Goal: Task Accomplishment & Management: Use online tool/utility

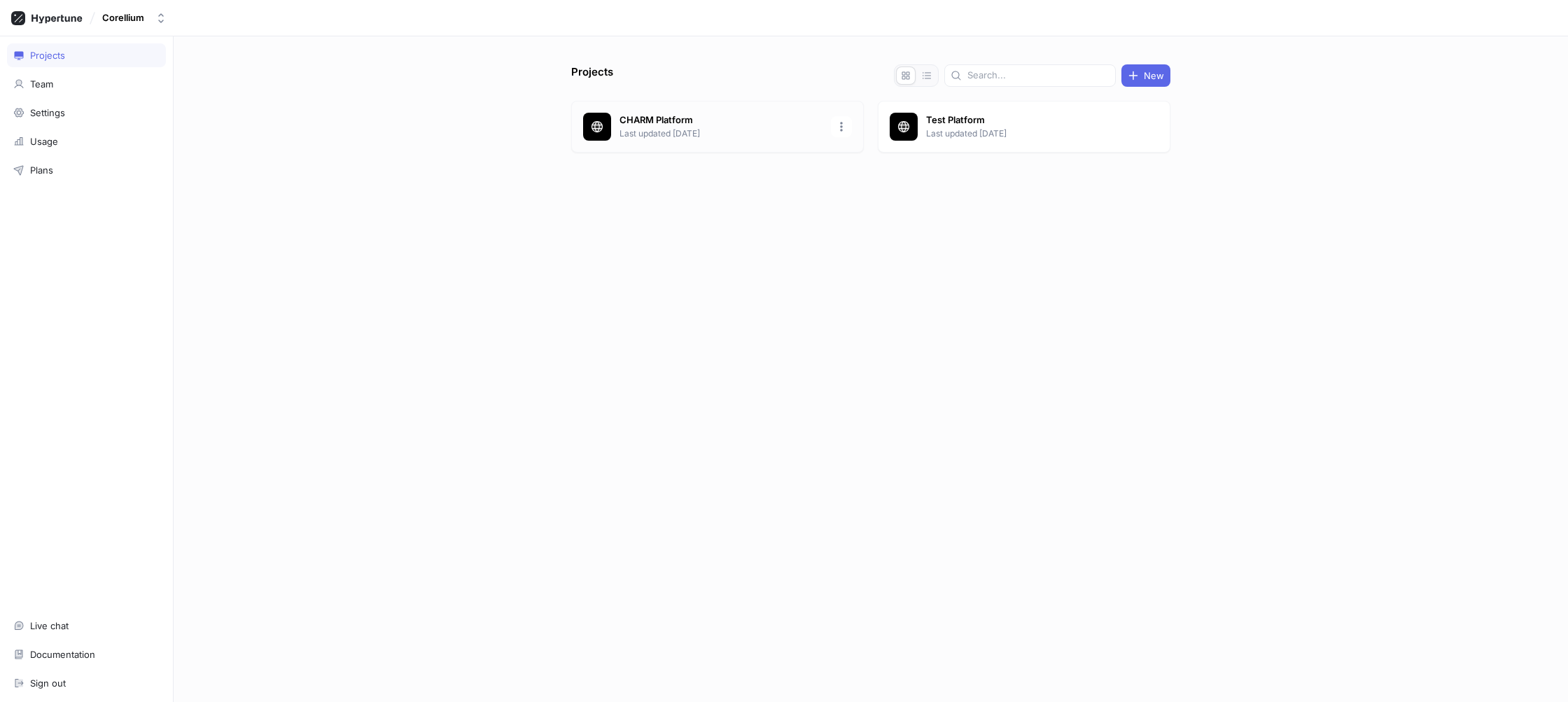
click at [759, 132] on p "Last updated 4 days ago" at bounding box center [722, 134] width 203 height 12
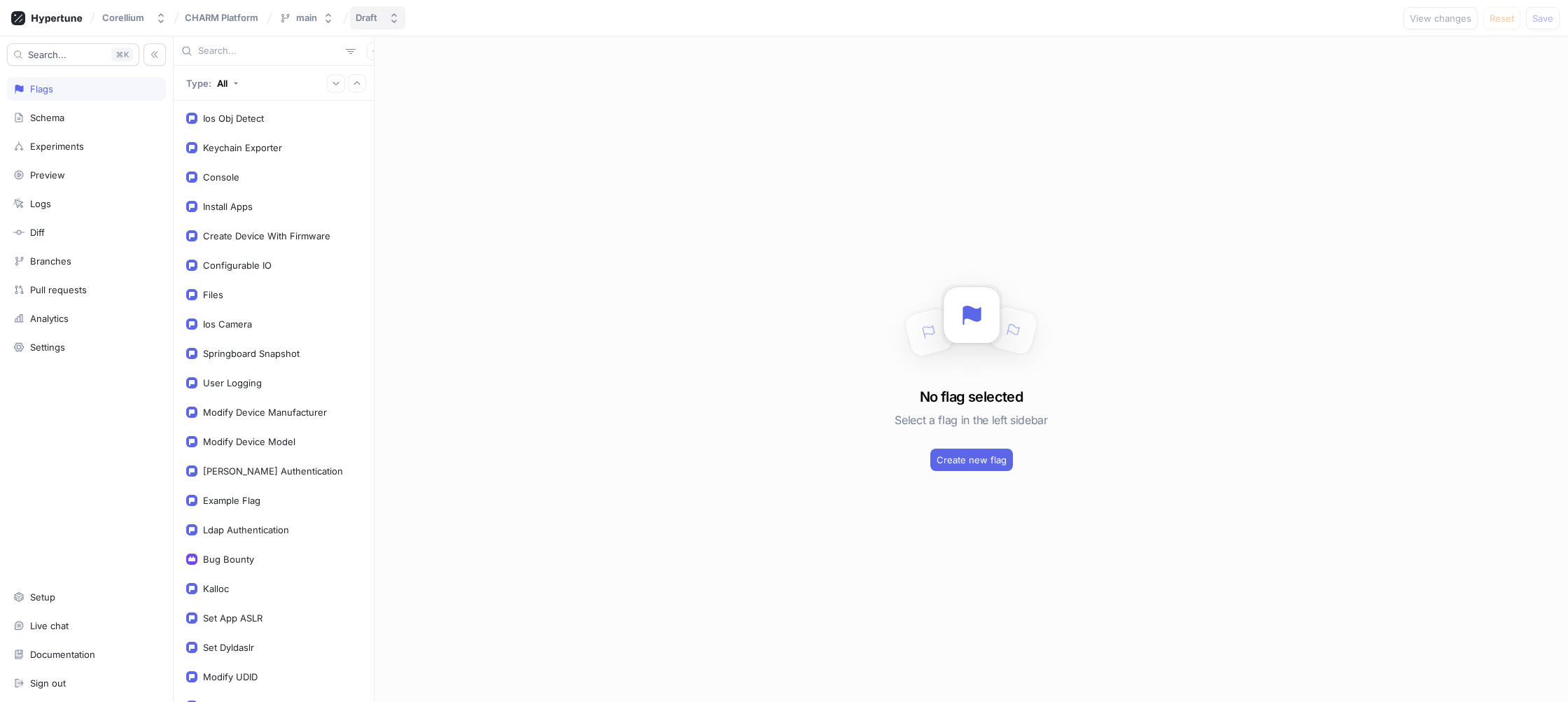
click at [367, 23] on div "Draft" at bounding box center [367, 17] width 21 height 12
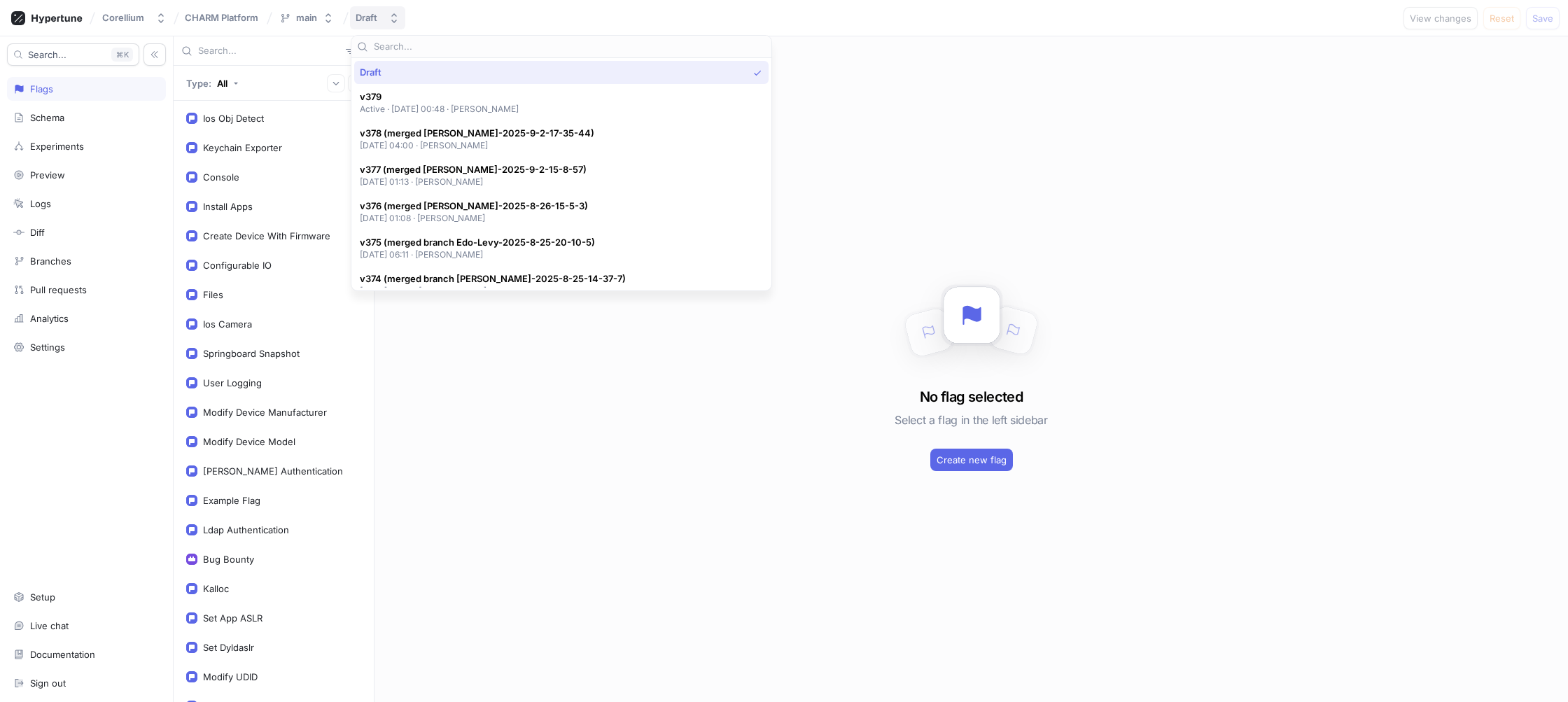
click at [367, 23] on div "Draft" at bounding box center [367, 17] width 21 height 12
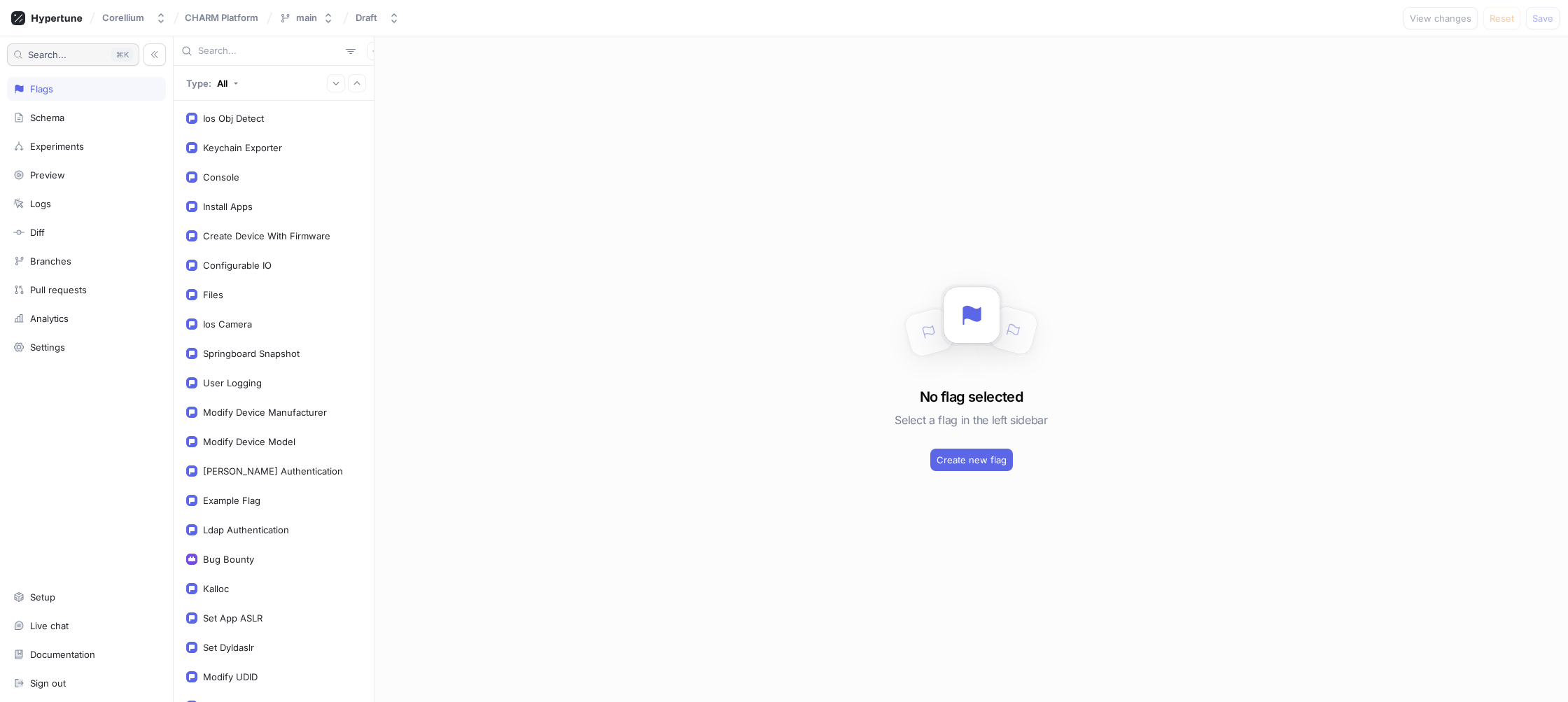
click at [77, 56] on button "Search... K" at bounding box center [73, 54] width 132 height 22
click at [225, 53] on input "text" at bounding box center [268, 51] width 142 height 14
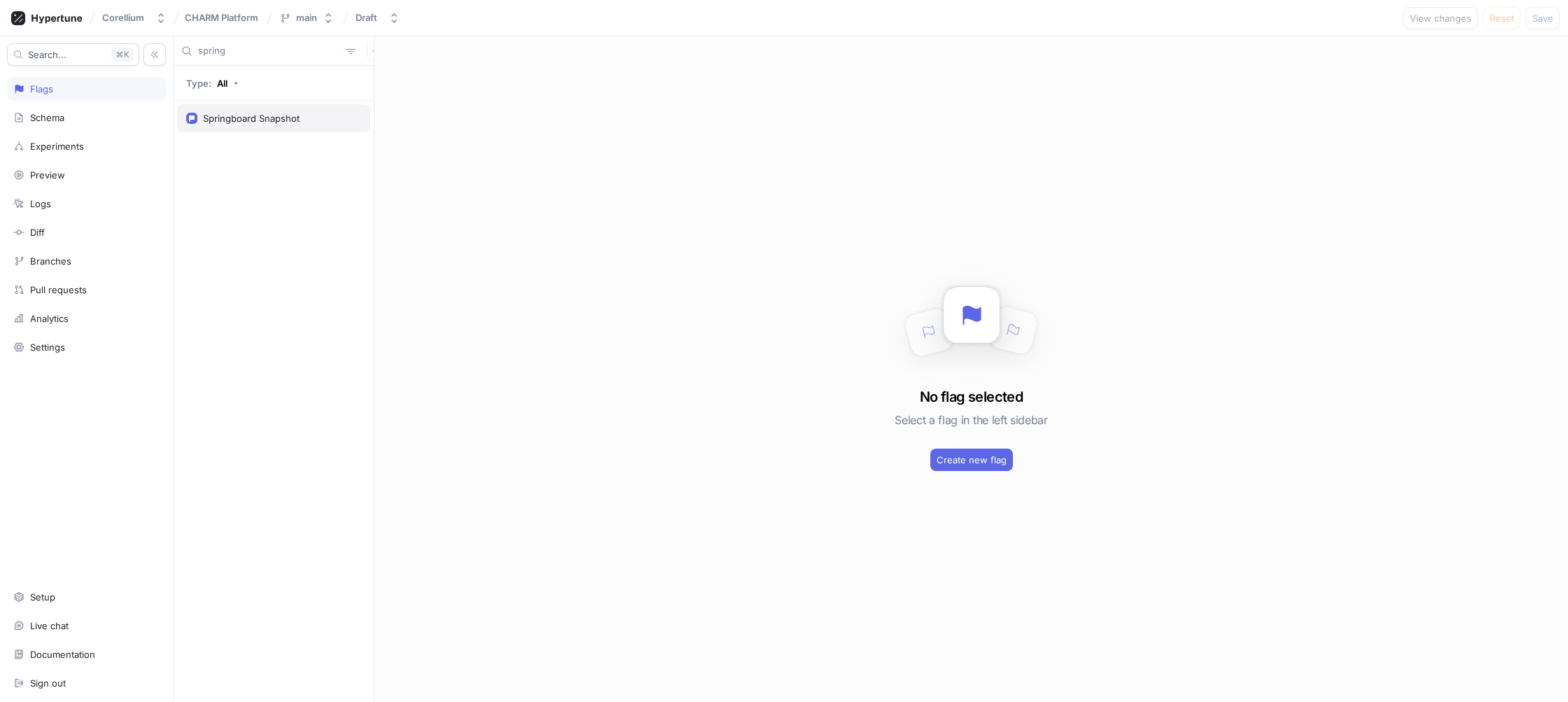
type input "spring"
click at [262, 121] on div "Springboard Snapshot" at bounding box center [252, 118] width 96 height 12
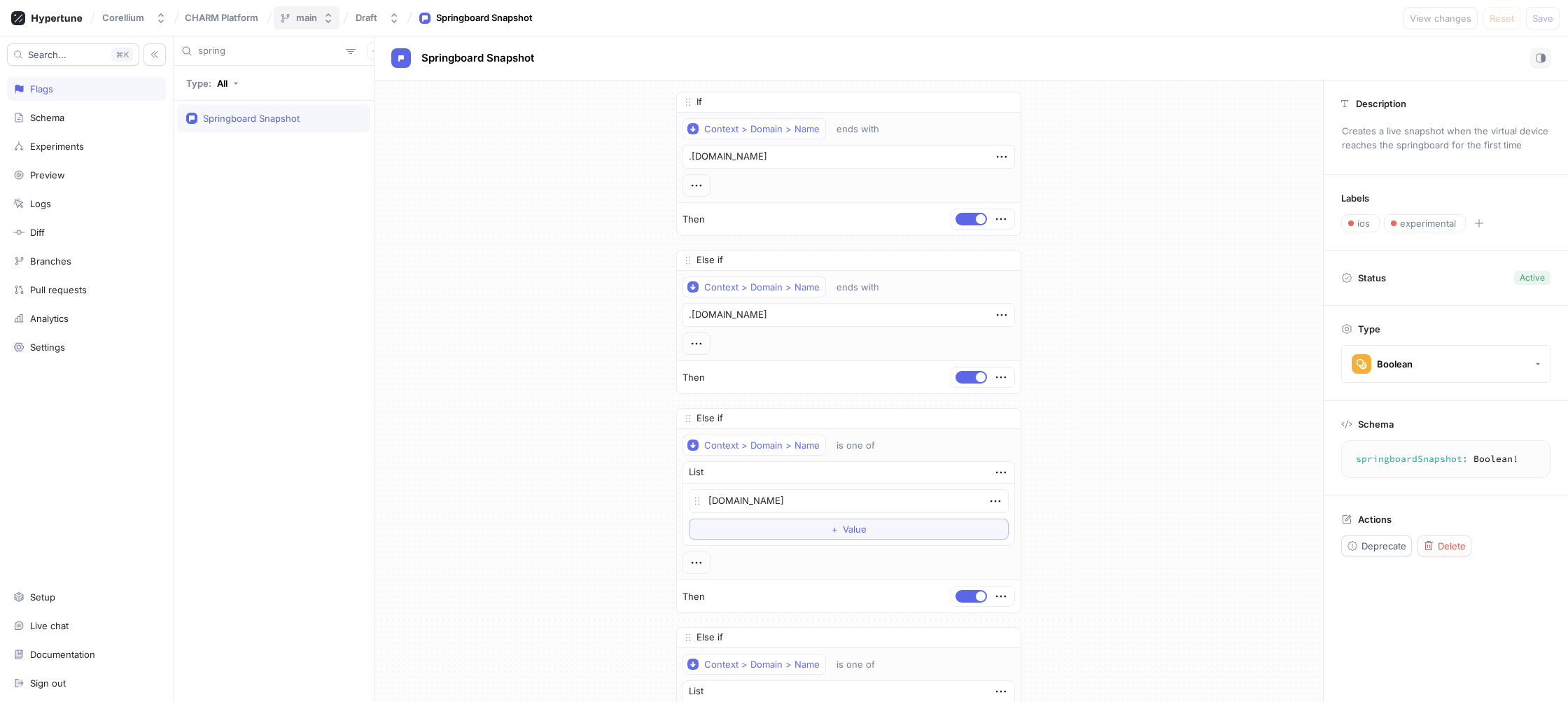
click at [324, 21] on icon "button" at bounding box center [328, 18] width 12 height 12
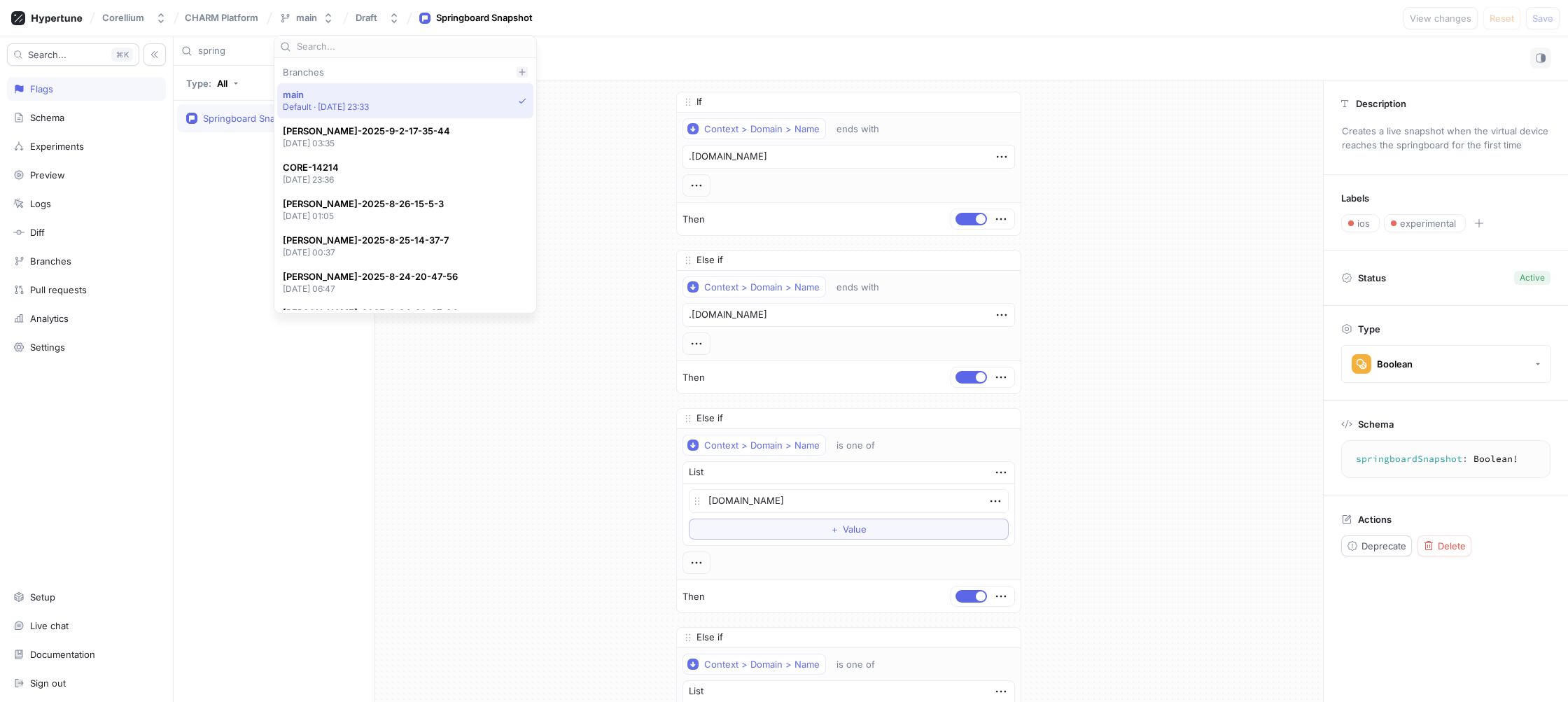
click at [518, 73] on icon at bounding box center [522, 71] width 8 height 8
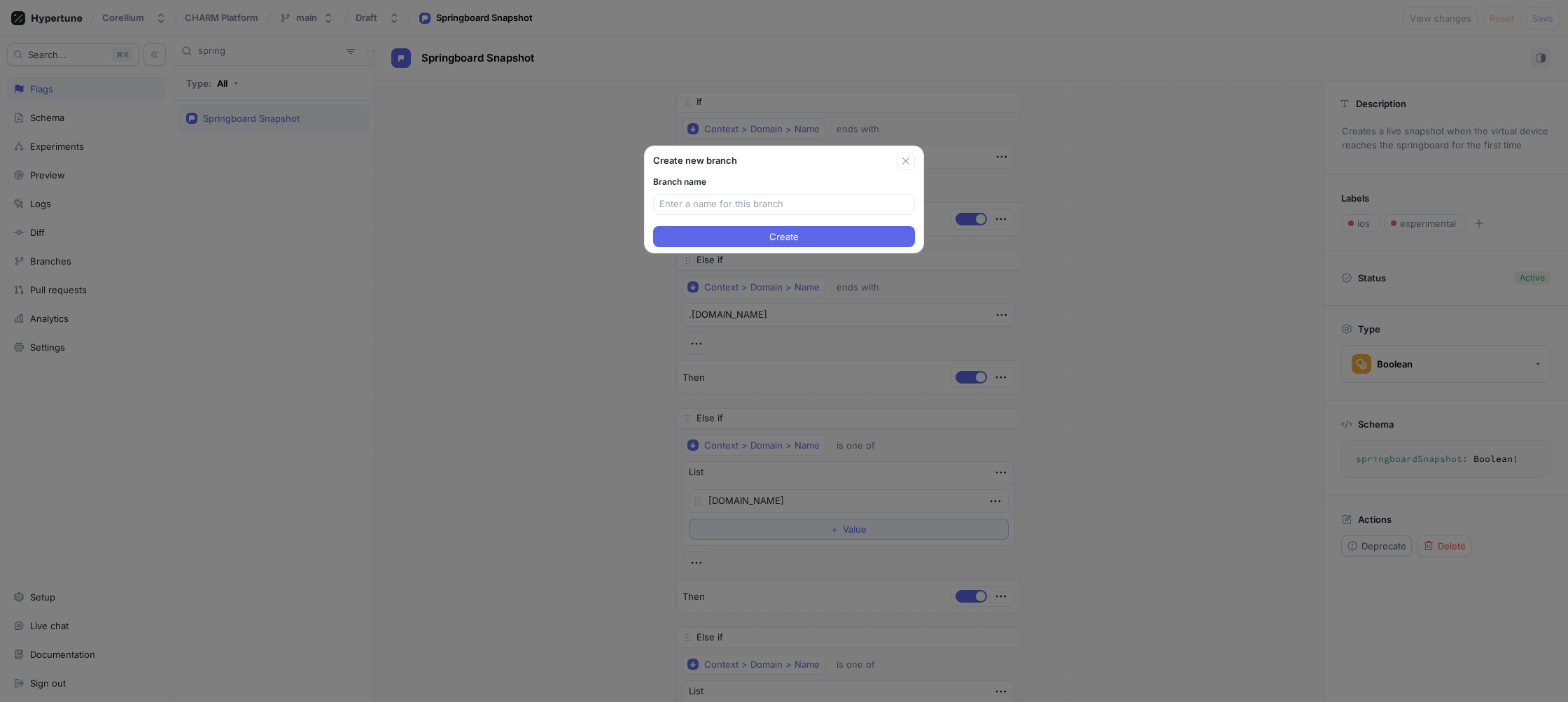
type textarea "x"
paste input "CORE-14840"
type input "CORE-14840"
type textarea "x"
type input "CORE-14840"
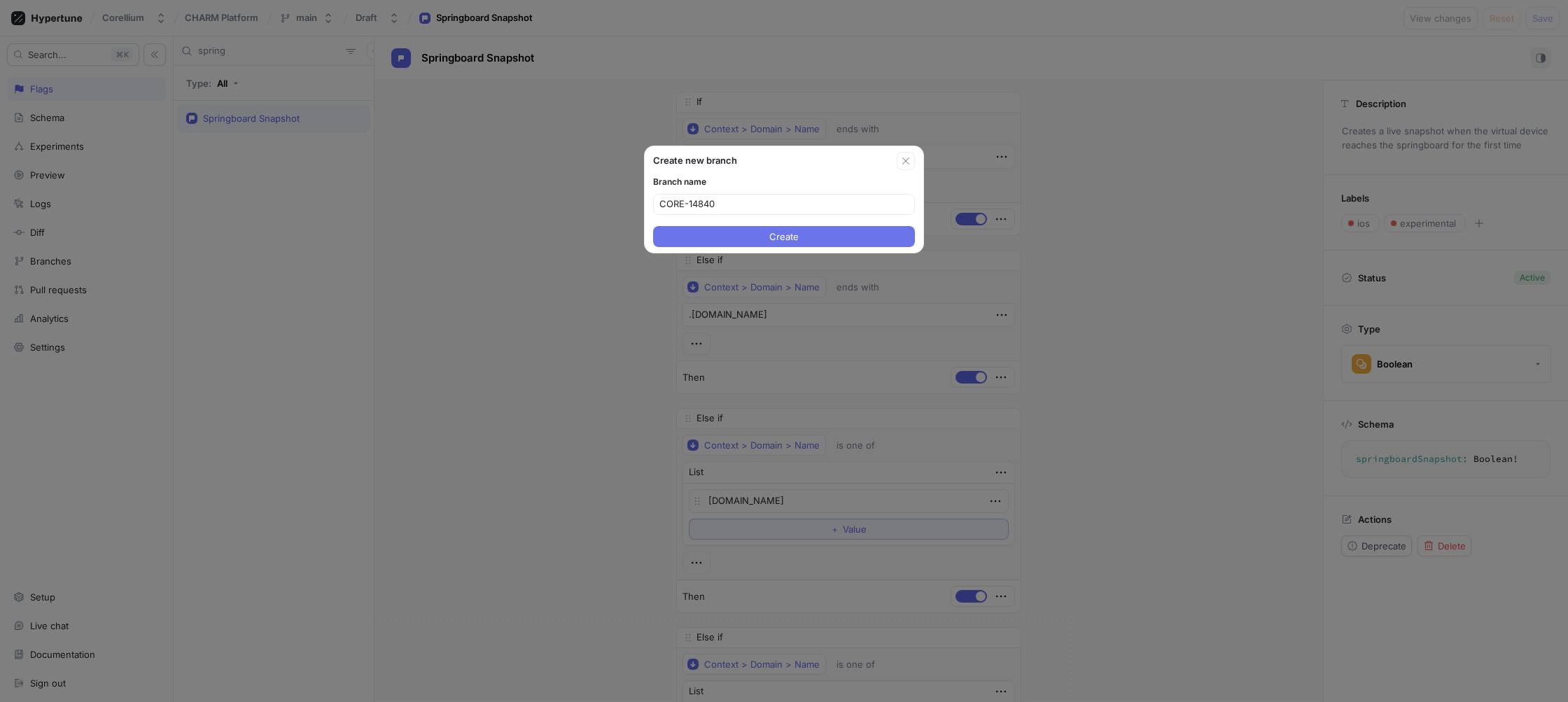
click at [740, 237] on button "Create" at bounding box center [784, 236] width 262 height 21
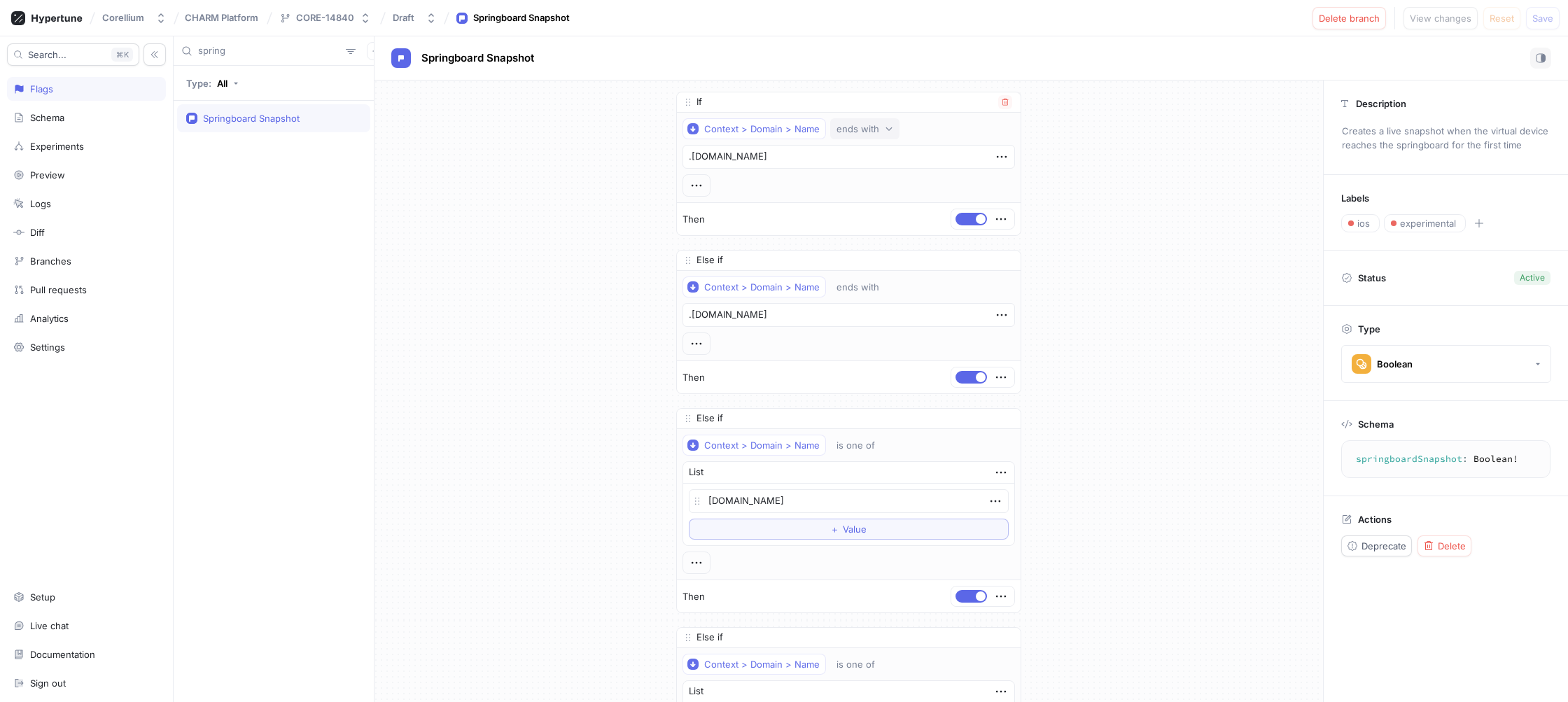
click at [872, 128] on div "ends with" at bounding box center [858, 128] width 43 height 12
click at [867, 330] on span "contains" at bounding box center [856, 329] width 37 height 12
click at [871, 287] on div "ends with" at bounding box center [858, 287] width 43 height 12
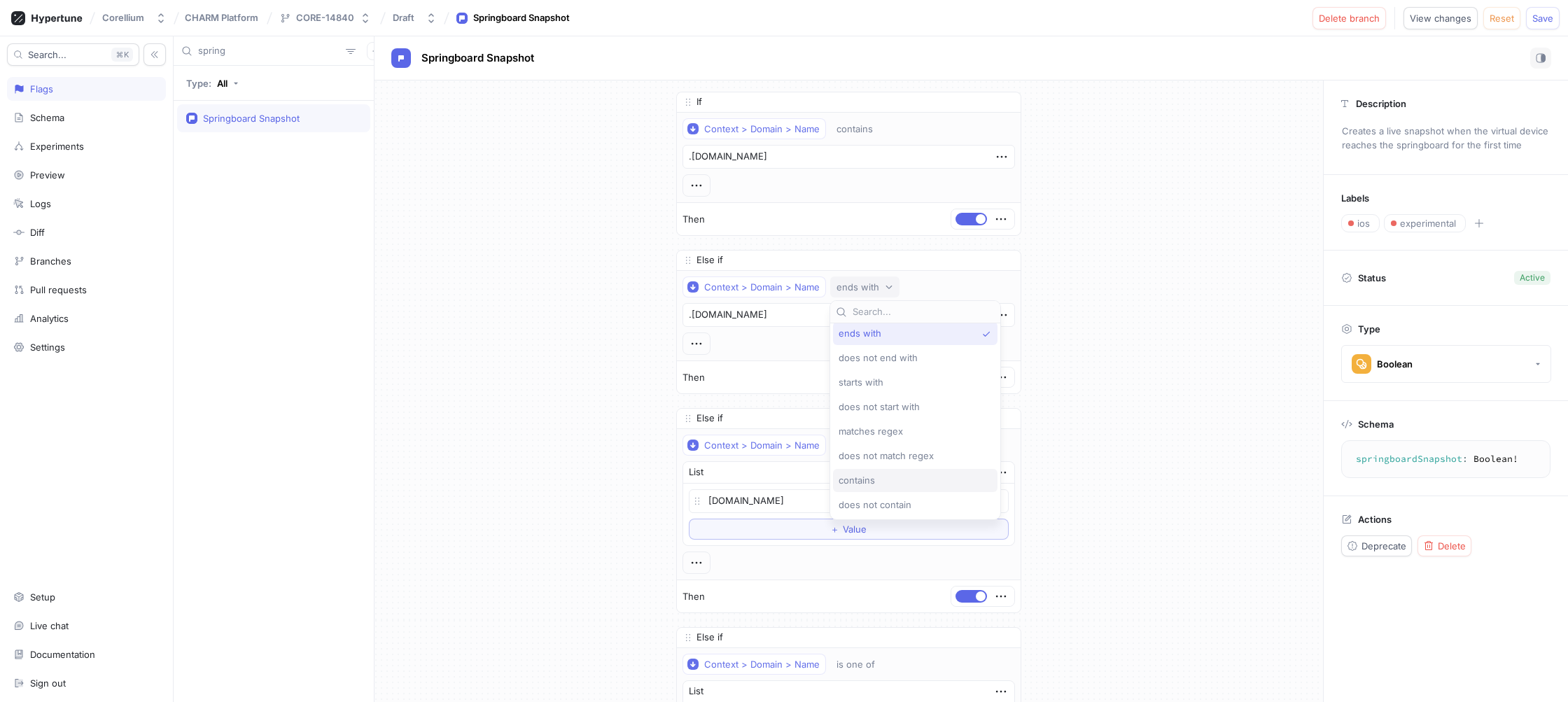
click at [877, 473] on div "contains" at bounding box center [915, 481] width 164 height 23
click at [1005, 419] on icon "button" at bounding box center [1005, 418] width 6 height 7
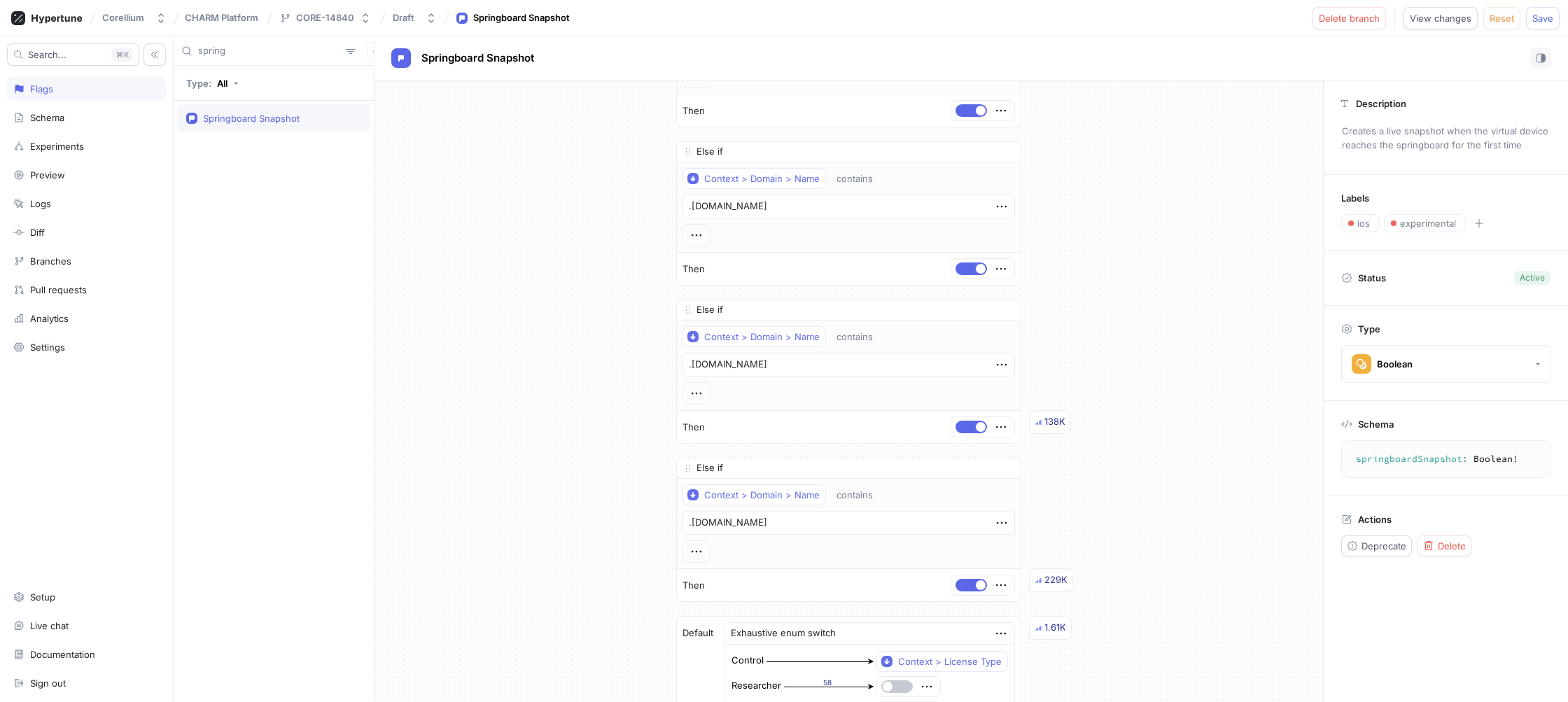
scroll to position [0, 0]
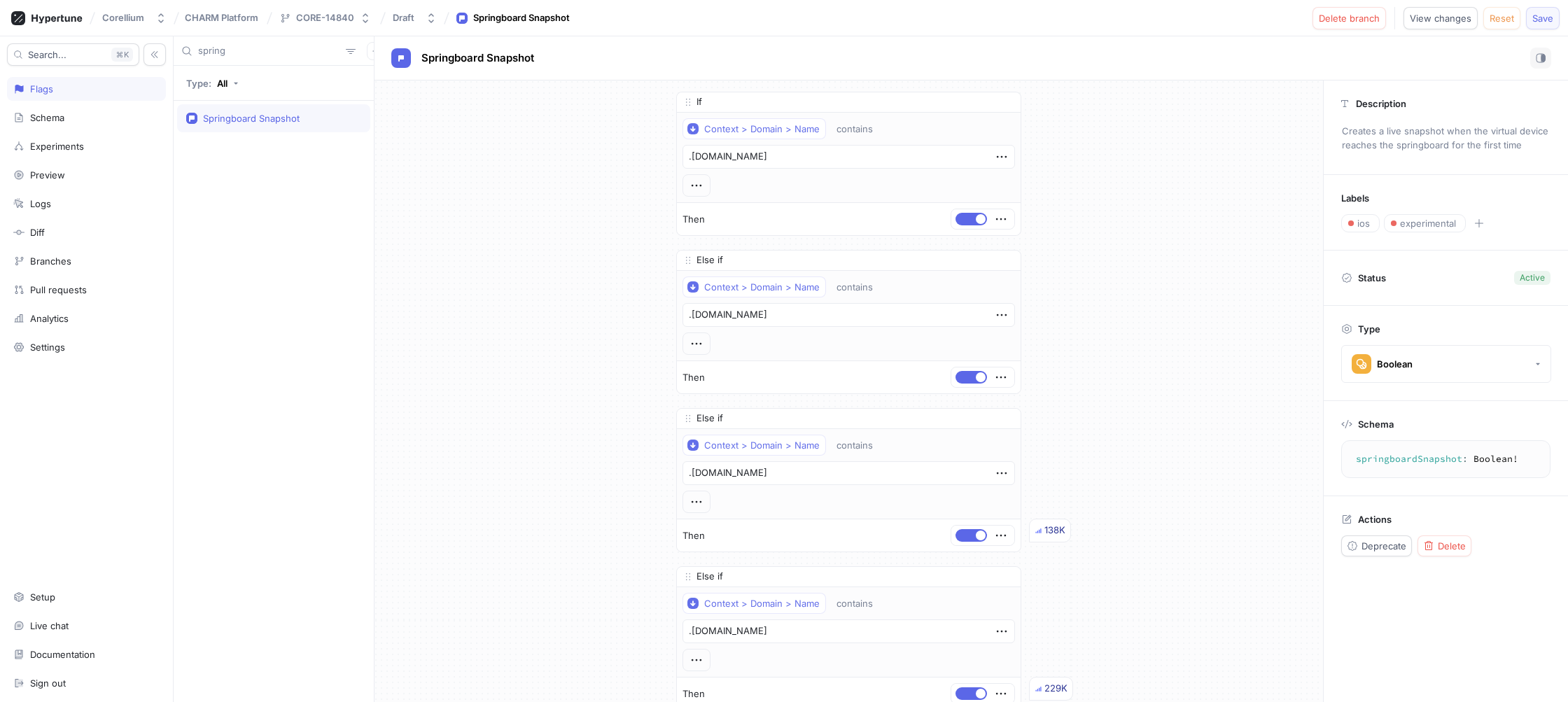
click at [1540, 25] on button "Save" at bounding box center [1543, 18] width 34 height 22
click at [1333, 14] on span "Create pull request" at bounding box center [1338, 18] width 84 height 8
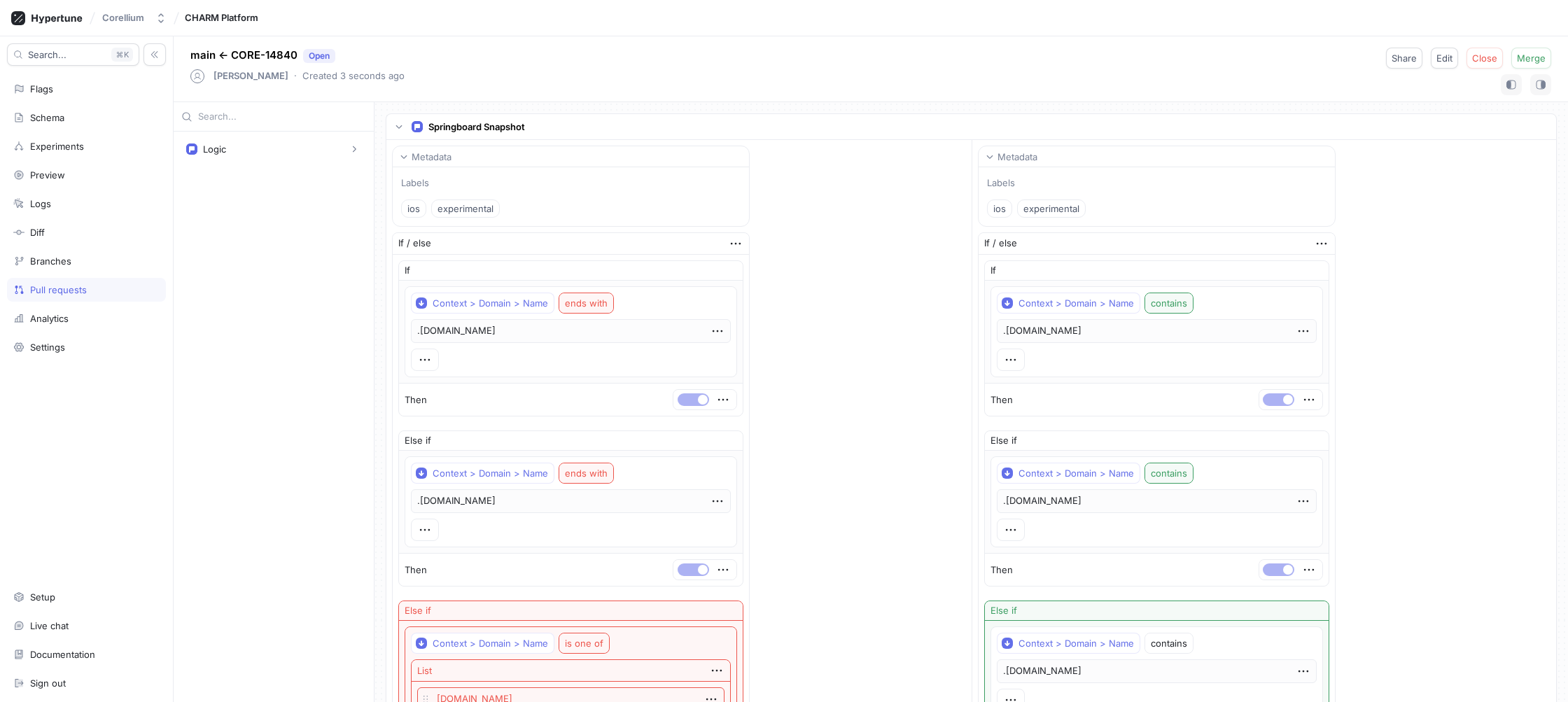
click at [115, 296] on div "Pull requests" at bounding box center [87, 290] width 159 height 24
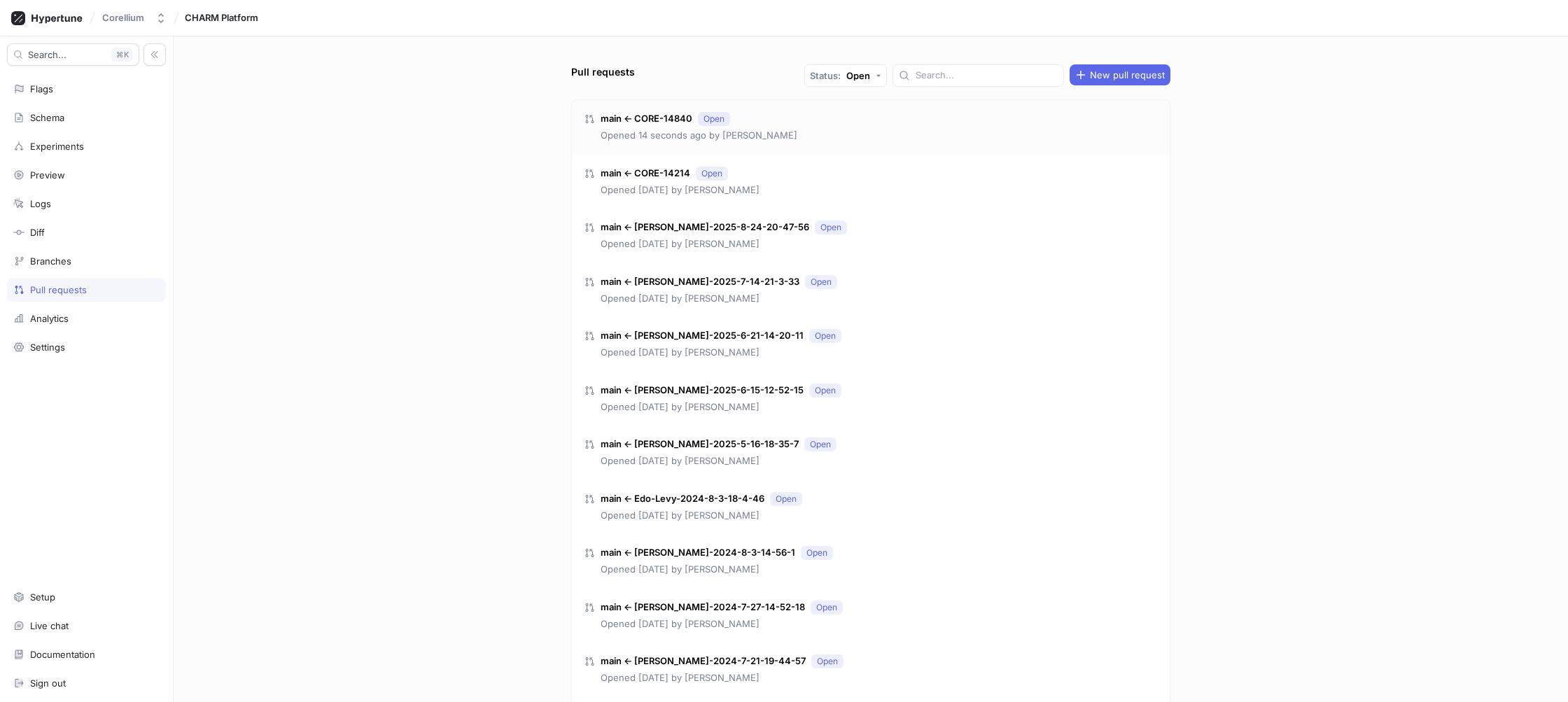
click at [796, 120] on div "main ← CORE-14840 Open Opened 14 seconds ago by Hayden Barnett" at bounding box center [871, 127] width 598 height 54
type textarea "x"
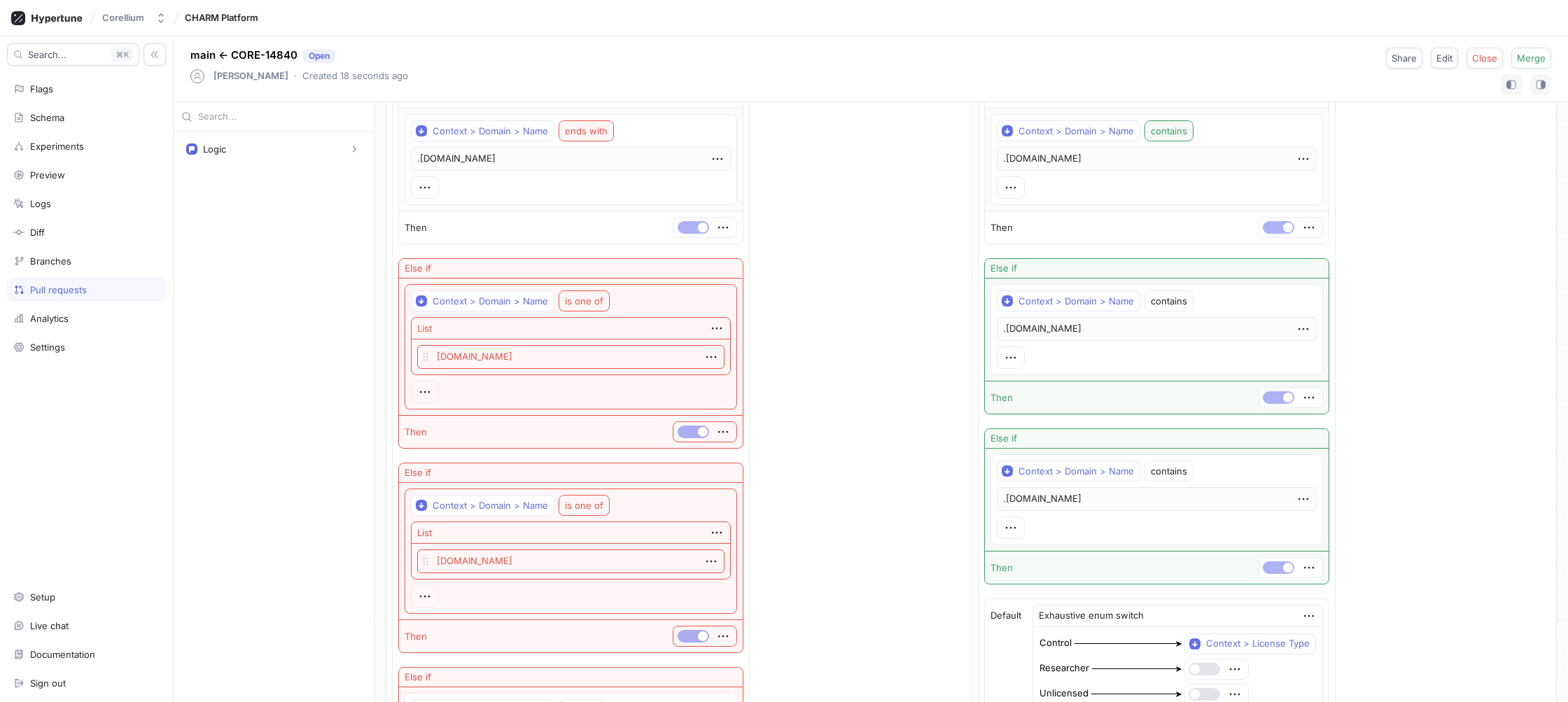
scroll to position [324, 0]
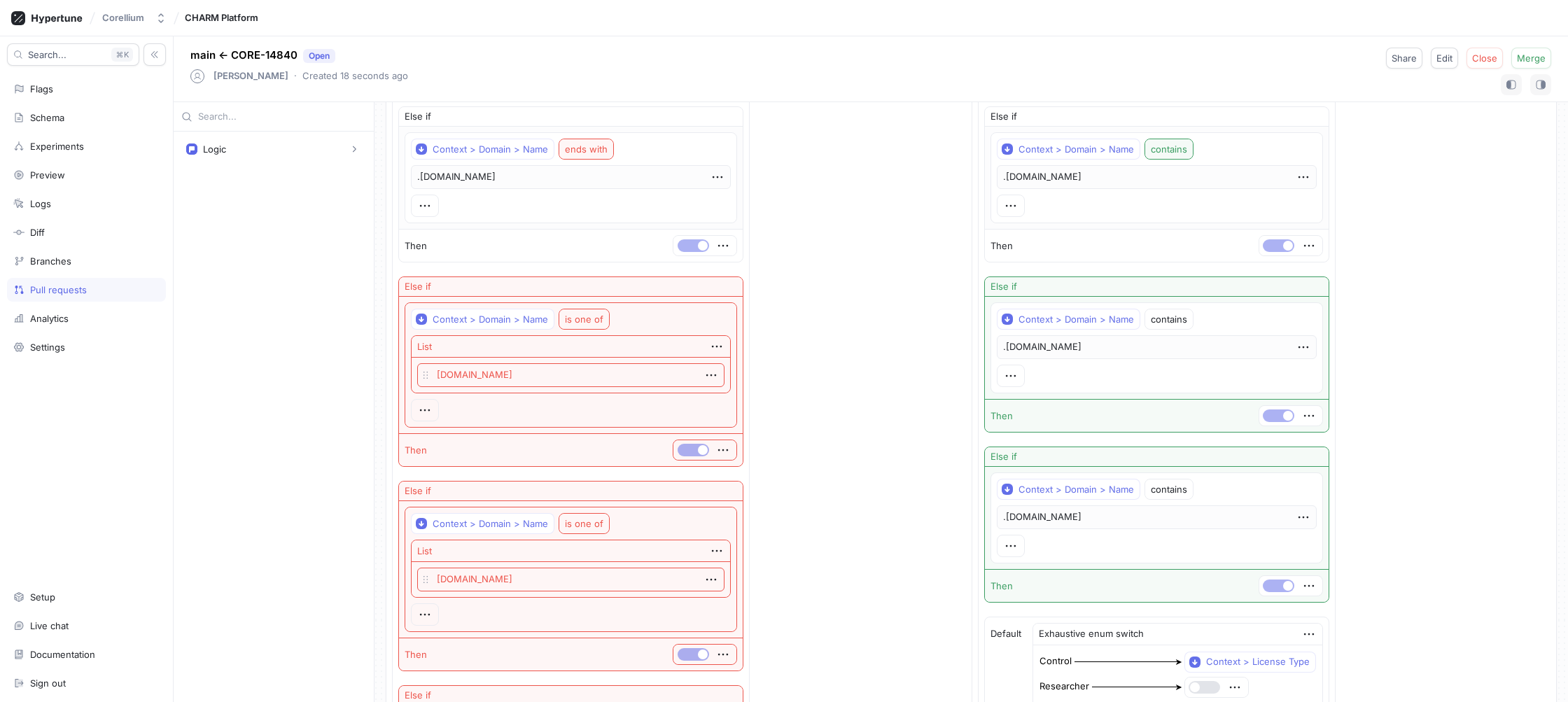
drag, startPoint x: 518, startPoint y: 380, endPoint x: 433, endPoint y: 379, distance: 85.0
click at [433, 379] on p "[DOMAIN_NAME]" at bounding box center [571, 375] width 308 height 24
copy p "[DOMAIN_NAME]"
drag, startPoint x: 541, startPoint y: 579, endPoint x: 434, endPoint y: 579, distance: 107.0
click at [429, 579] on div "[DOMAIN_NAME]" at bounding box center [571, 579] width 308 height 24
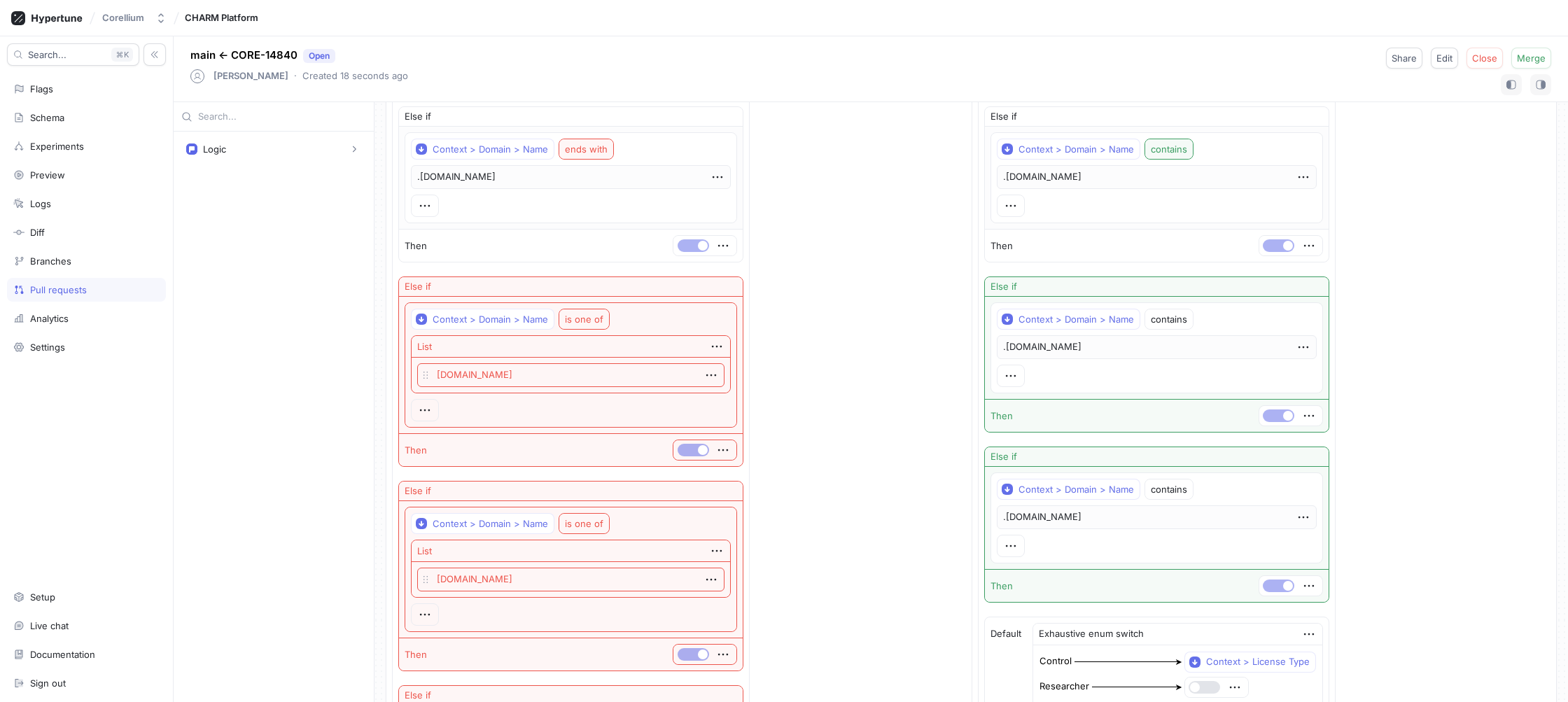
copy div "To pick up a draggable item, press the space bar. While dragging, use the arrow…"
click at [479, 577] on p "[DOMAIN_NAME]" at bounding box center [571, 579] width 308 height 24
click at [478, 577] on p "[DOMAIN_NAME]" at bounding box center [571, 579] width 308 height 24
copy div "itest-1.corellium.net To pick up a draggable item, press the space bar. While d…"
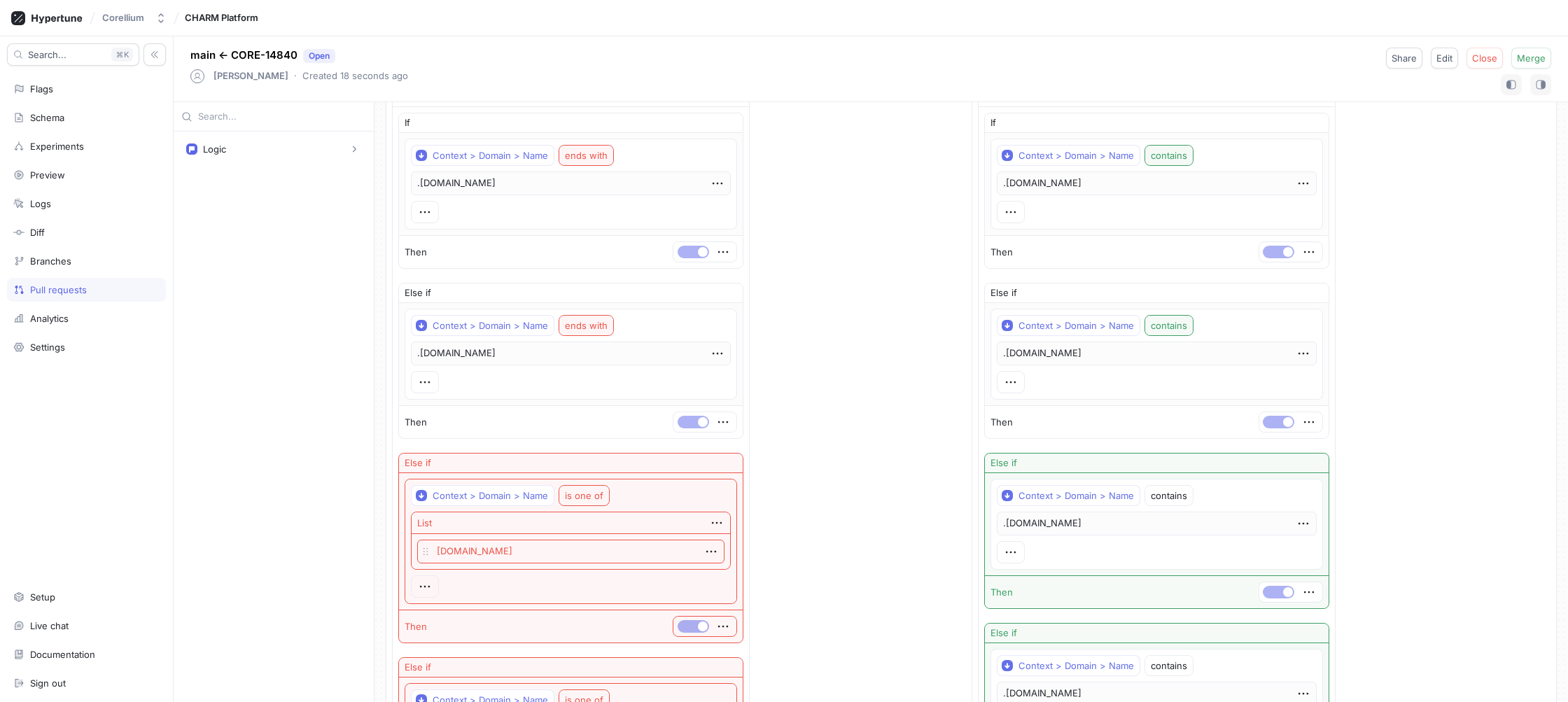
scroll to position [0, 0]
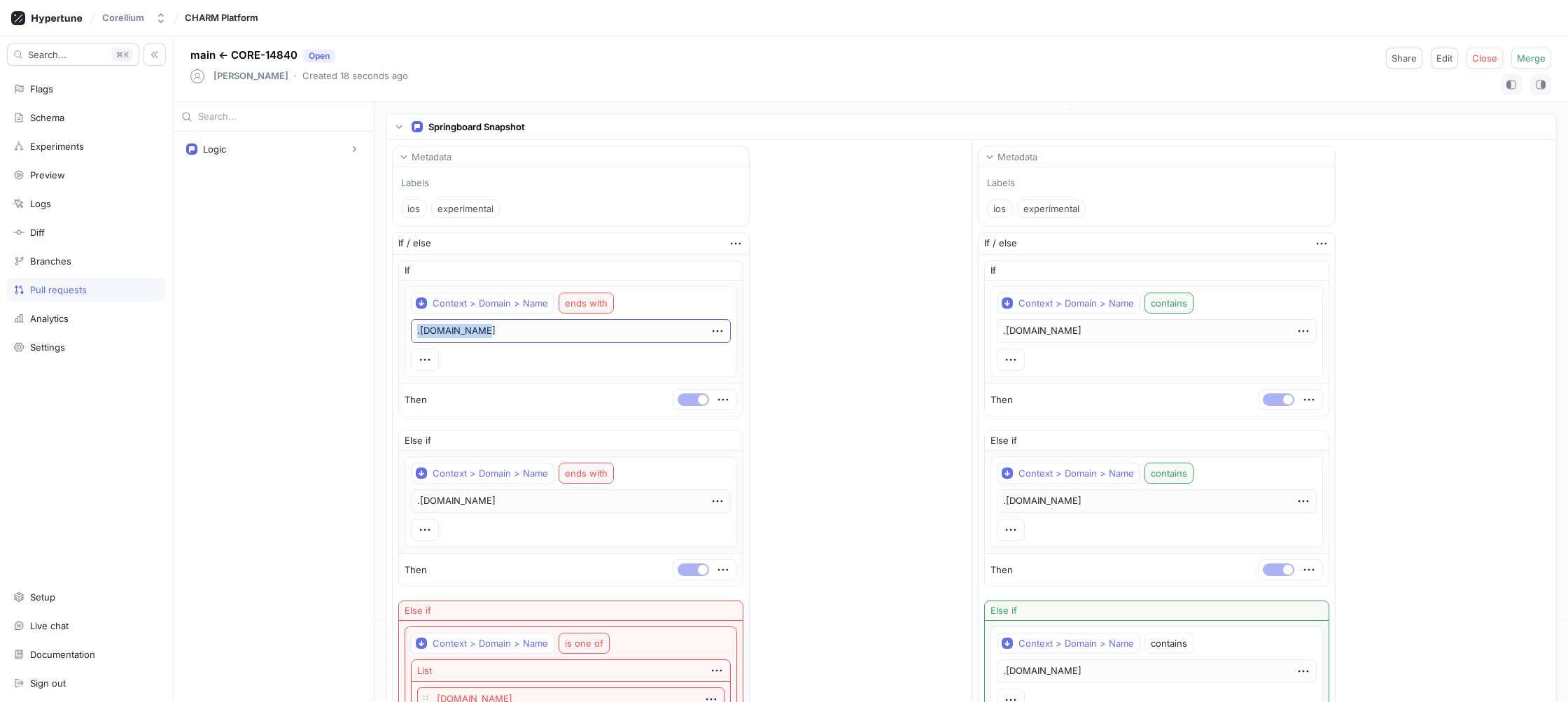
drag, startPoint x: 480, startPoint y: 334, endPoint x: 416, endPoint y: 334, distance: 64.0
click at [416, 334] on p ".[DOMAIN_NAME]" at bounding box center [571, 331] width 320 height 24
copy p ".[DOMAIN_NAME]"
drag, startPoint x: 486, startPoint y: 500, endPoint x: 414, endPoint y: 503, distance: 72.1
click at [414, 503] on p ".[DOMAIN_NAME]" at bounding box center [571, 501] width 320 height 24
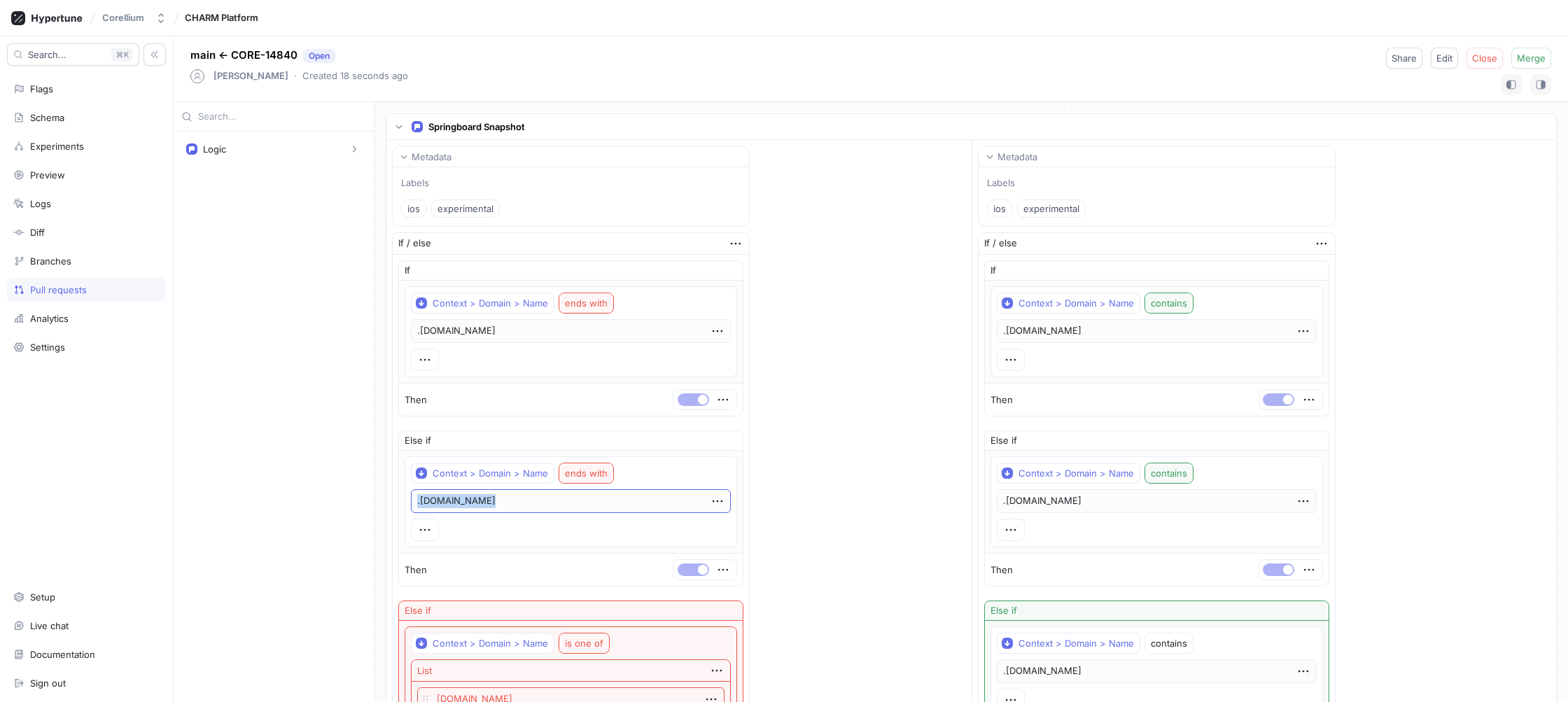
copy p ".[DOMAIN_NAME]"
click at [278, 327] on div "Logic Springboard Snapshot" at bounding box center [274, 417] width 200 height 571
click at [1241, 70] on div "main ← CORE-14840 Open Hayden Barnett ‧ Created 18 seconds ago Share Edit Close…" at bounding box center [871, 70] width 1394 height 66
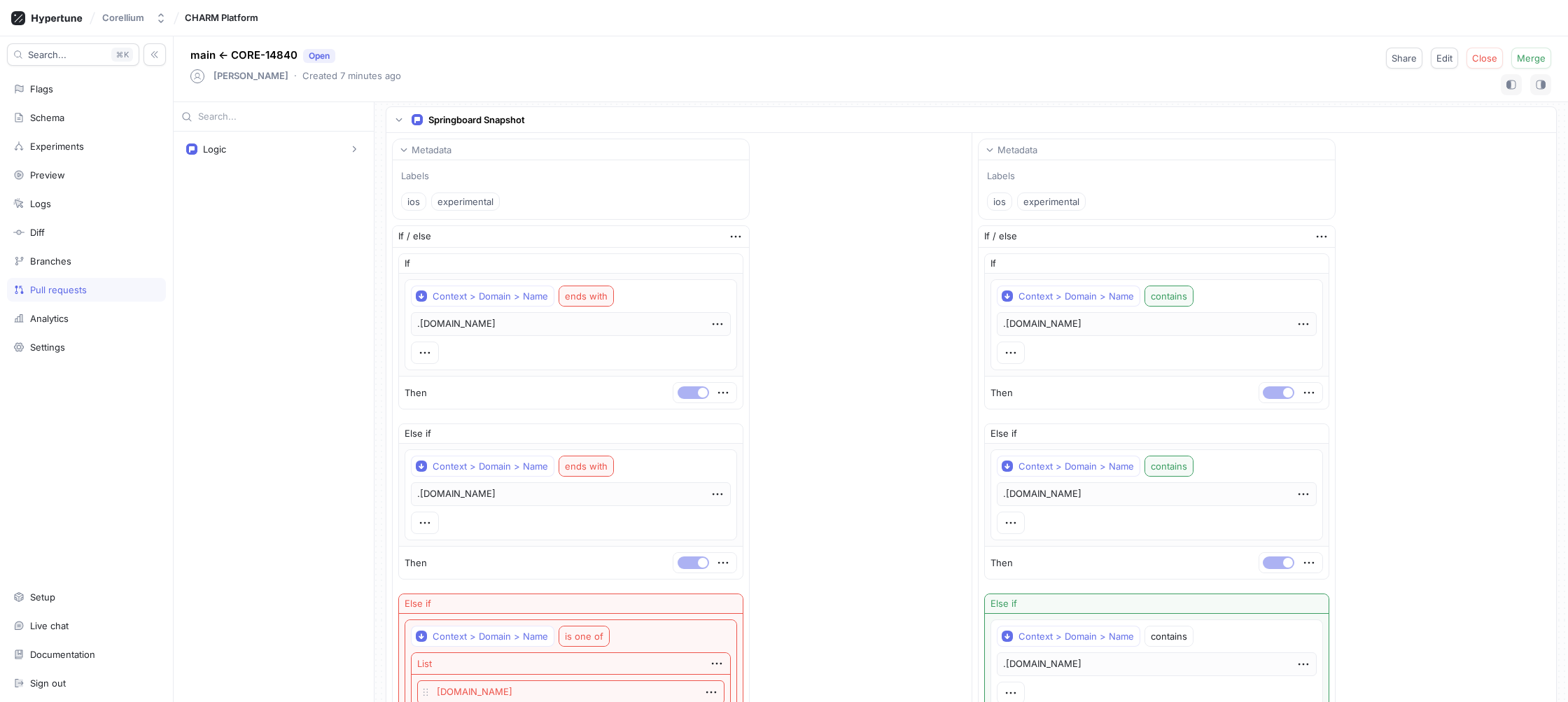
scroll to position [5, 0]
click at [1531, 64] on button "Merge" at bounding box center [1531, 58] width 40 height 21
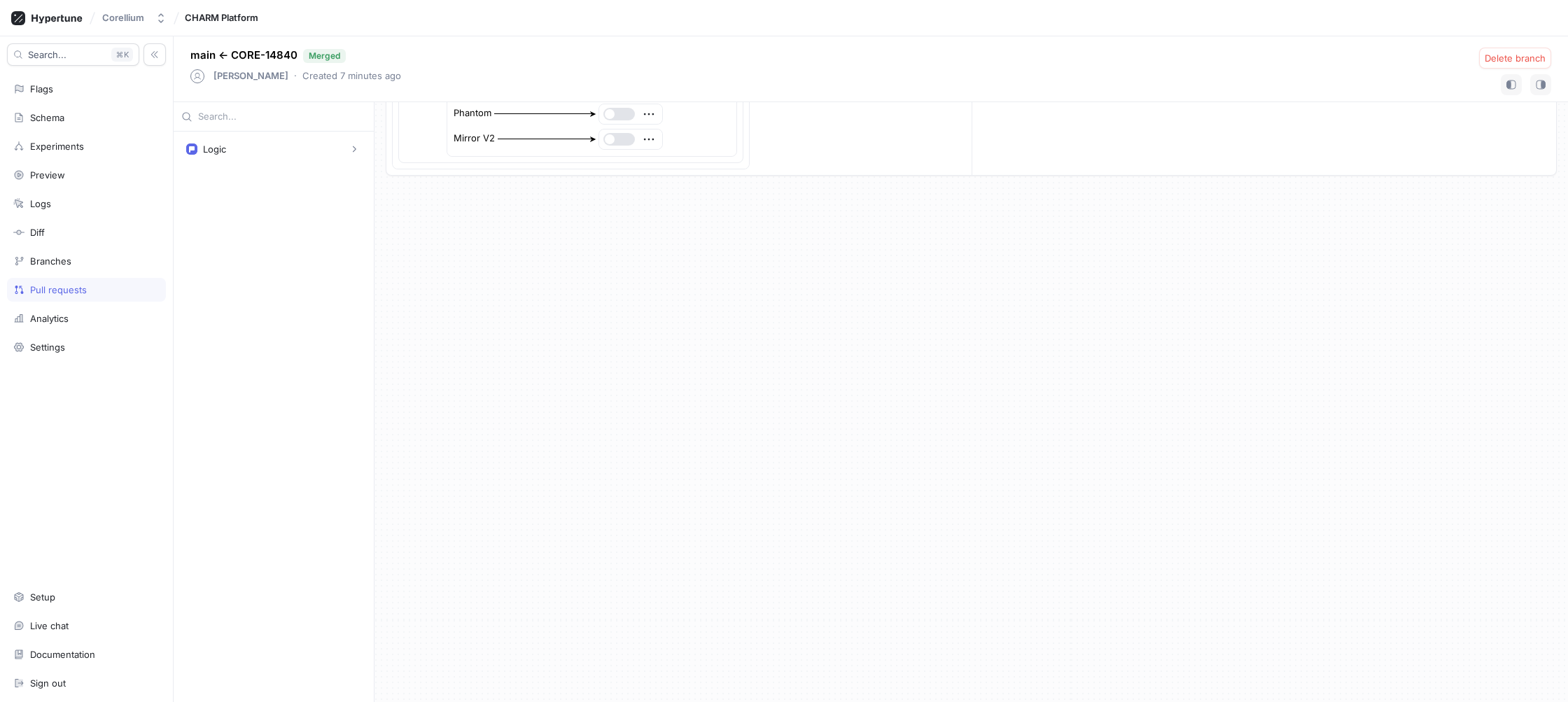
scroll to position [919, 0]
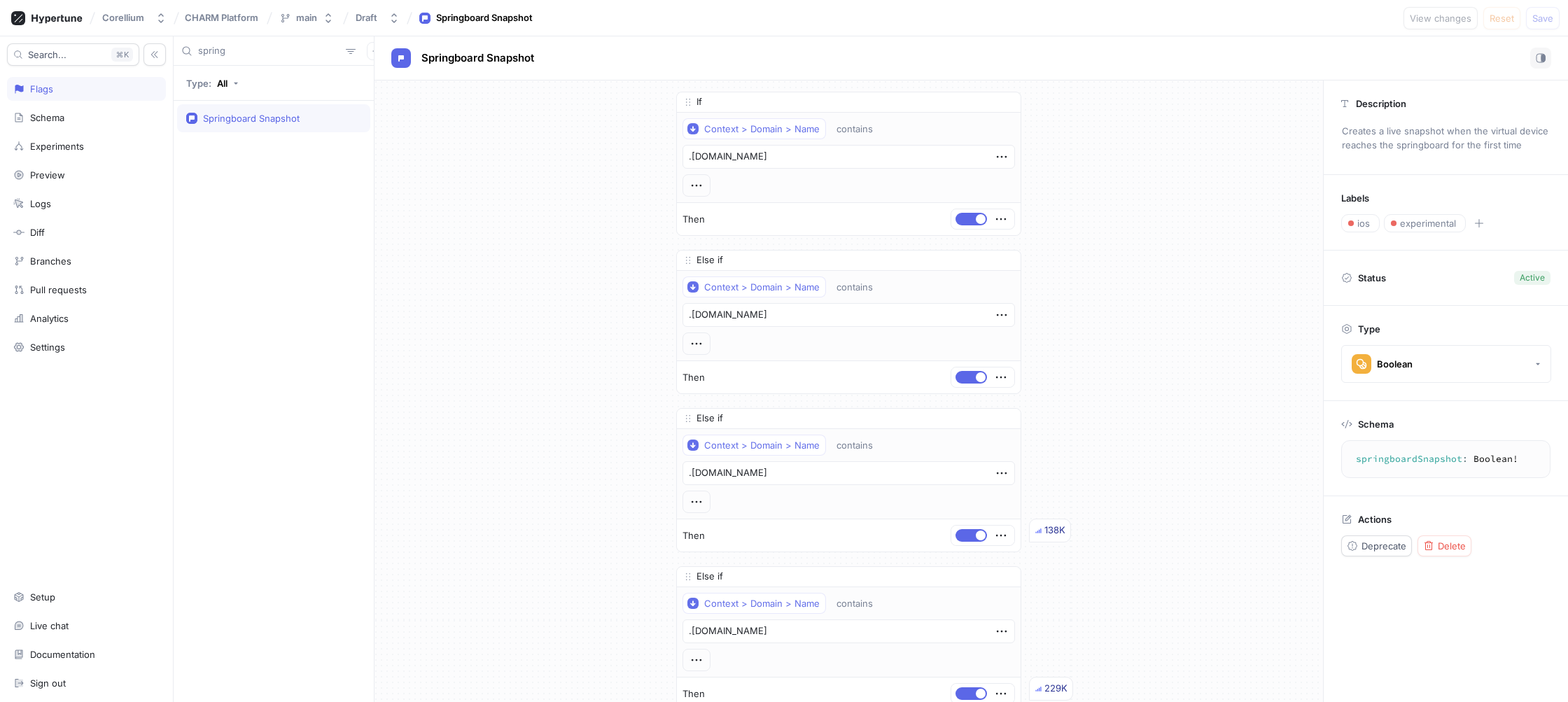
type textarea "x"
